Goal: Find specific page/section: Find specific page/section

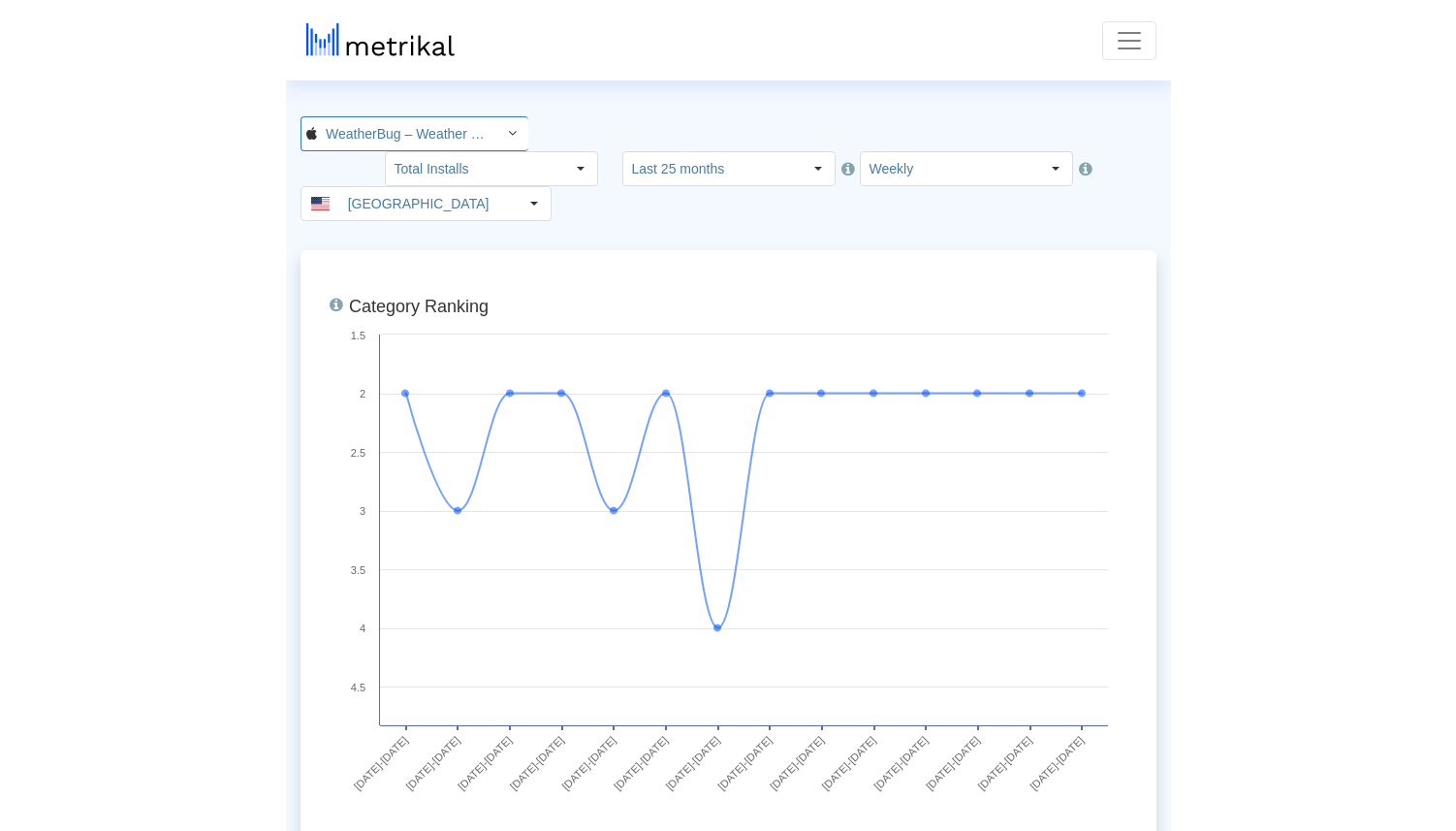
scroll to position [0, 145]
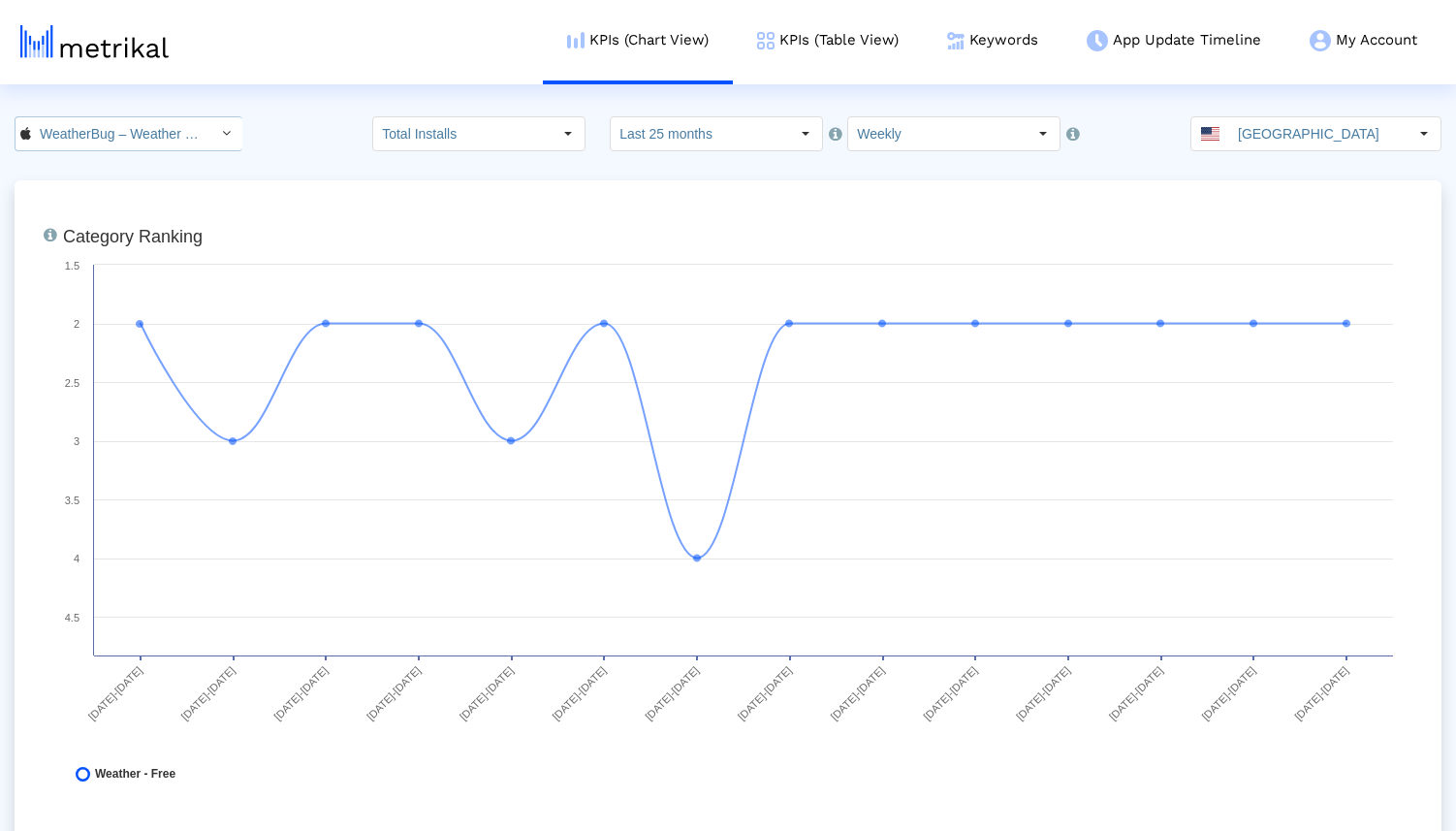
click at [144, 117] on input "WeatherBug – Weather Forecast < 281940292 >" at bounding box center [117, 133] width 174 height 33
click at [123, 202] on div "Weather Radar by WeatherBug <[DOMAIN_NAME]>" at bounding box center [119, 200] width 188 height 19
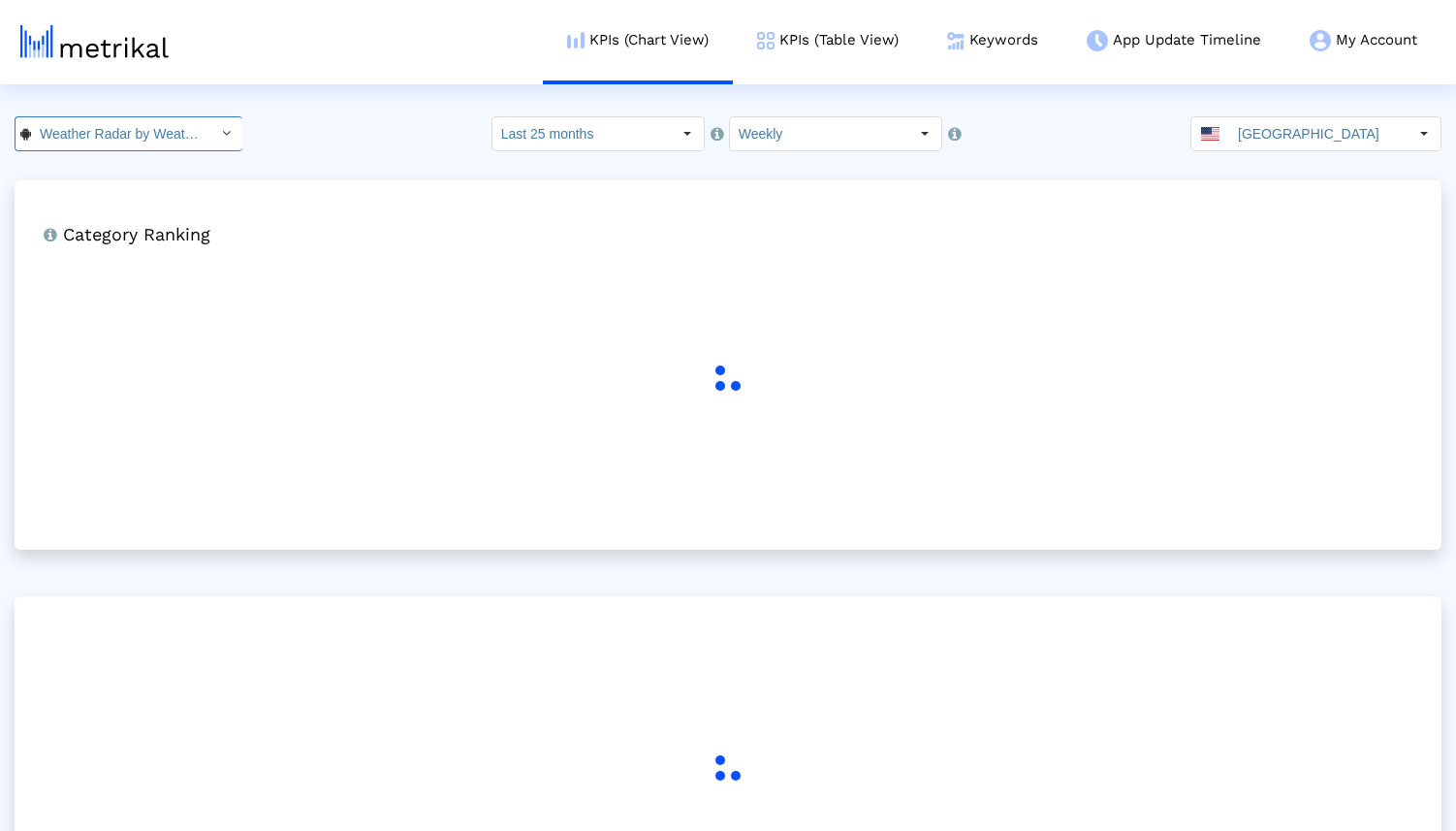
scroll to position [0, 173]
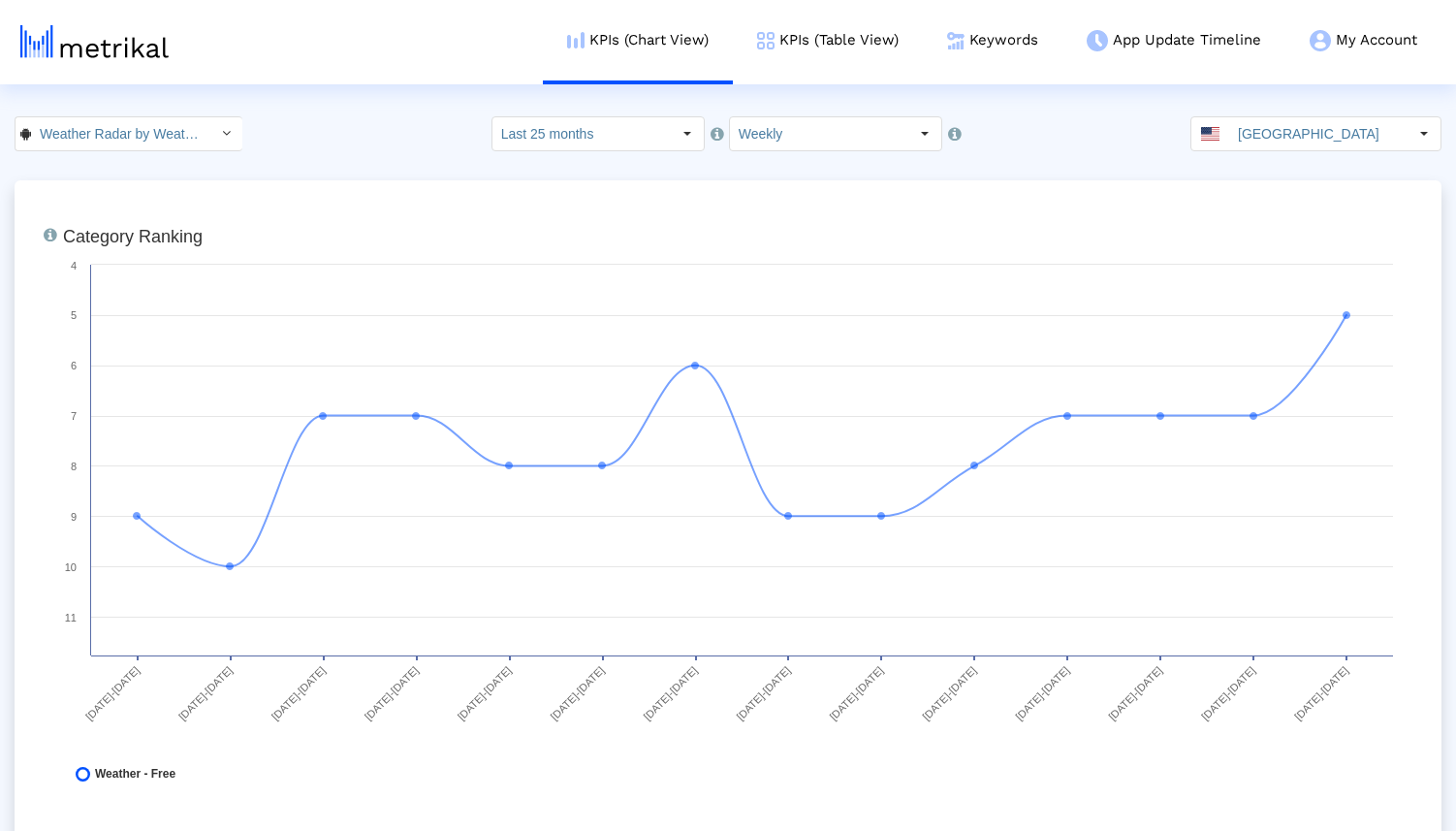
click at [95, 43] on img at bounding box center [95, 41] width 148 height 33
click at [158, 132] on input "Weather Radar by WeatherBug < [DOMAIN_NAME] >" at bounding box center [117, 133] width 174 height 33
click at [163, 166] on div "WeatherBug – Weather Forecast <281940292>" at bounding box center [119, 168] width 188 height 19
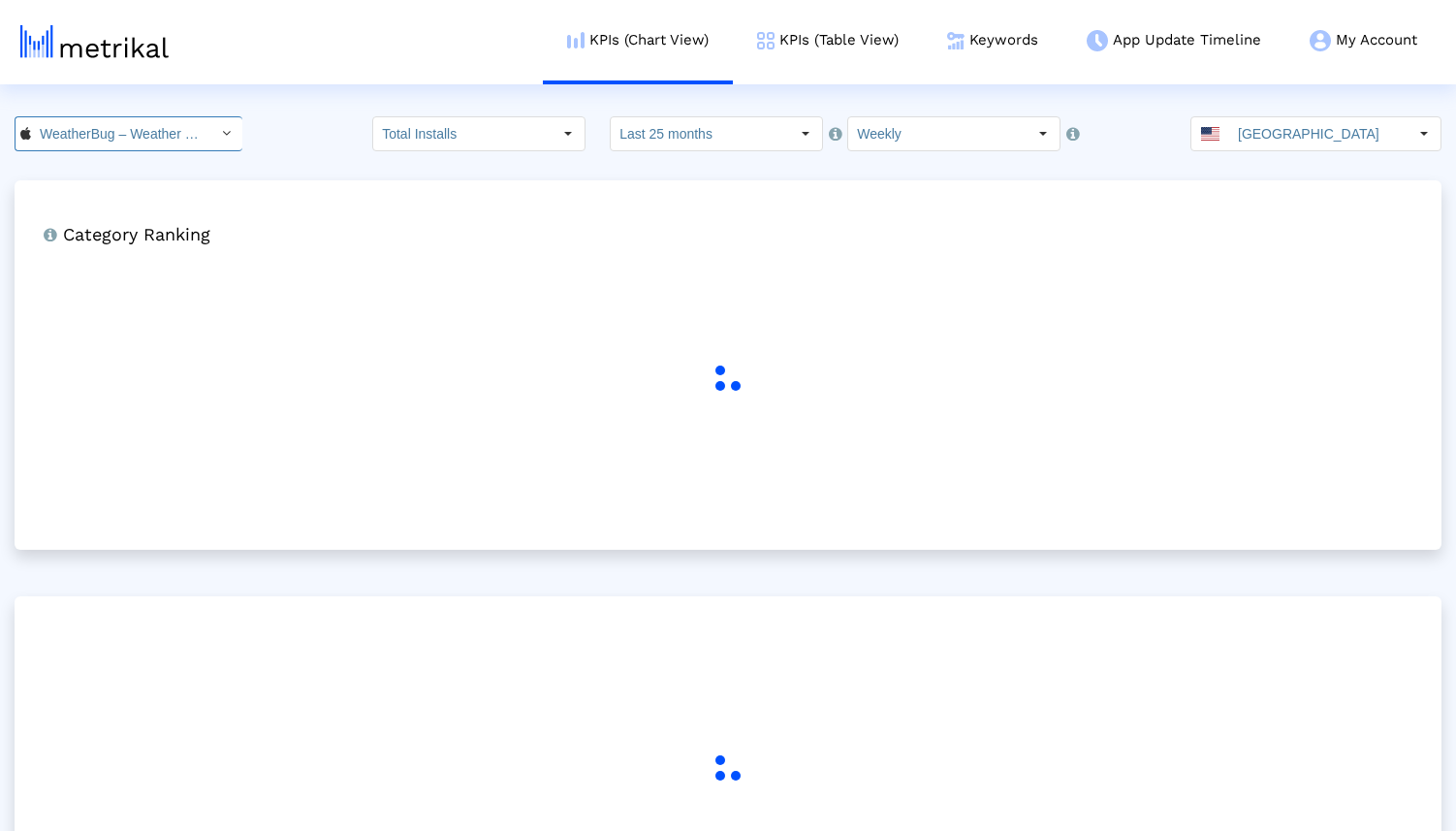
scroll to position [0, 145]
